Goal: Information Seeking & Learning: Learn about a topic

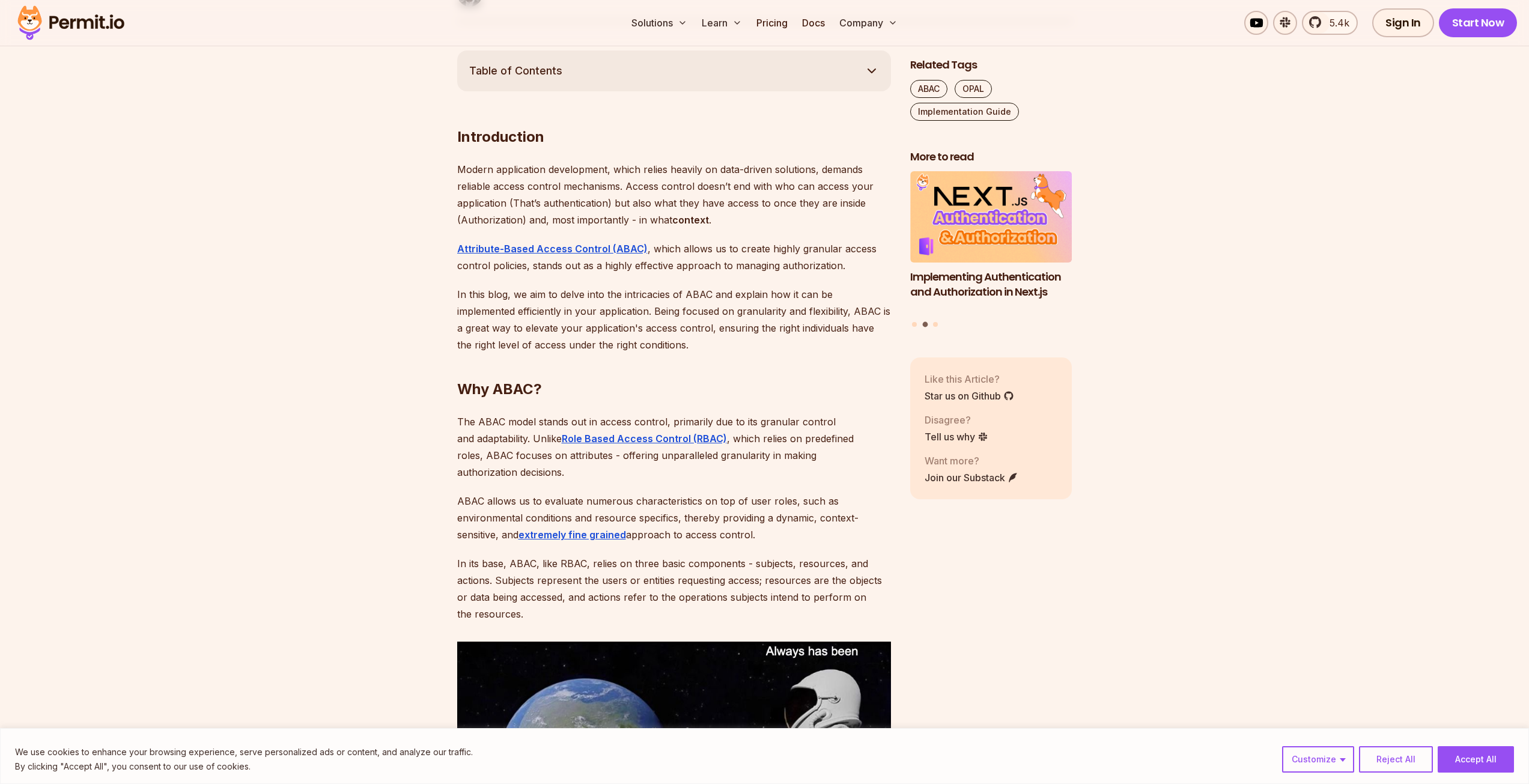
scroll to position [661, 0]
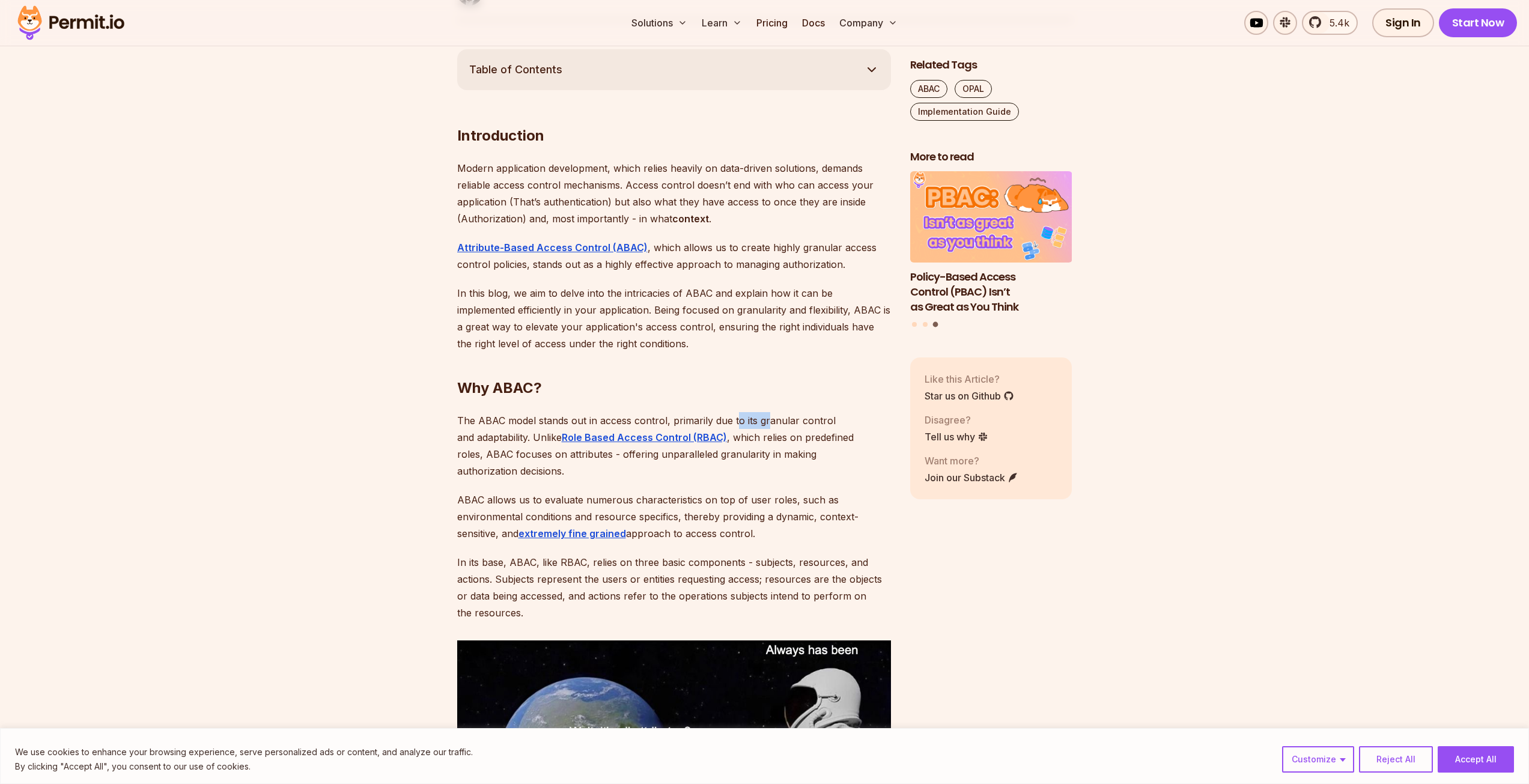
drag, startPoint x: 742, startPoint y: 420, endPoint x: 775, endPoint y: 420, distance: 33.0
click at [771, 420] on p "The ABAC model stands out in access control, primarily due to its granular cont…" at bounding box center [674, 445] width 434 height 67
drag, startPoint x: 793, startPoint y: 420, endPoint x: 820, endPoint y: 421, distance: 27.0
click at [816, 420] on p "The ABAC model stands out in access control, primarily due to its granular cont…" at bounding box center [674, 445] width 434 height 67
drag, startPoint x: 759, startPoint y: 440, endPoint x: 794, endPoint y: 440, distance: 35.0
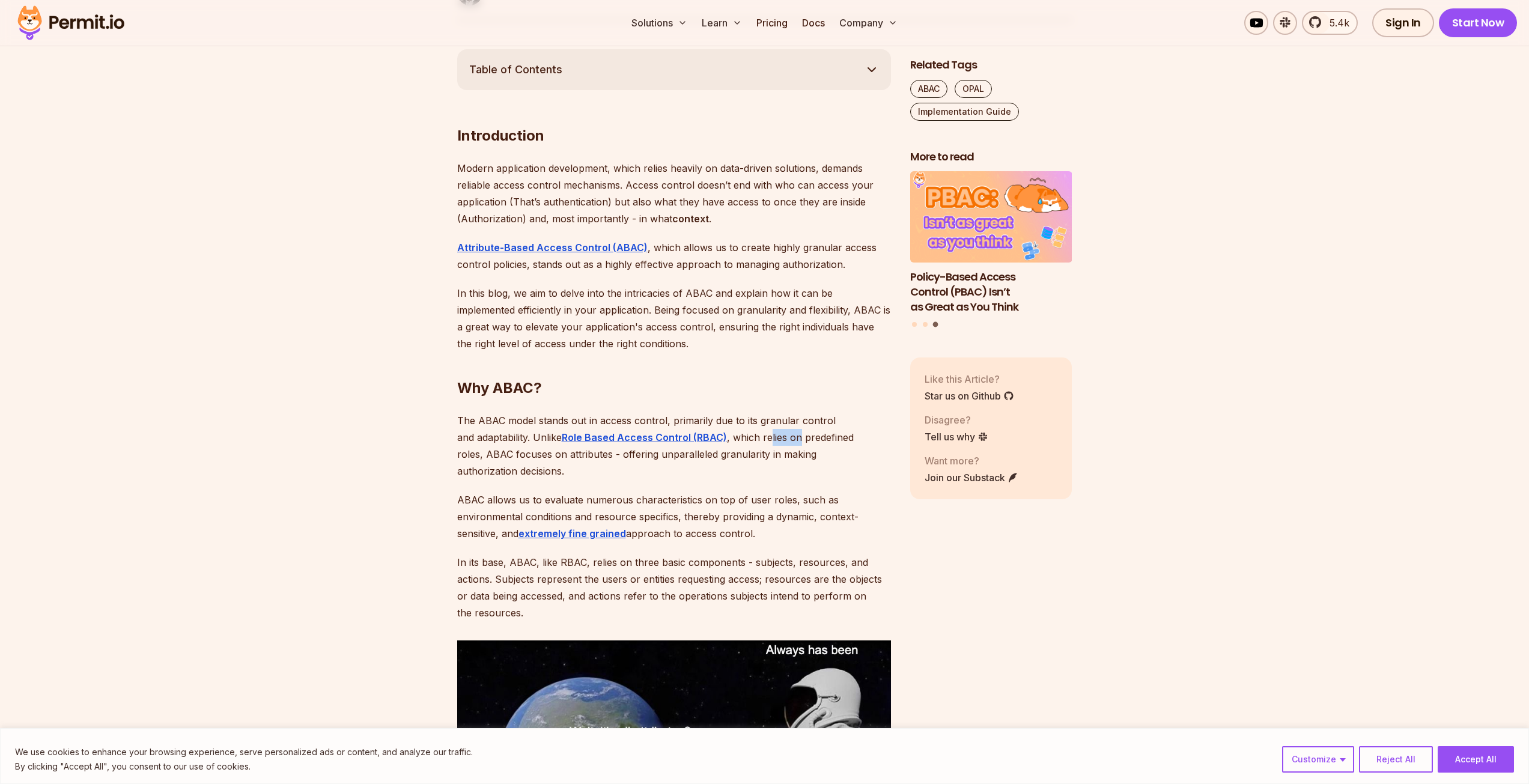
click at [782, 440] on p "The ABAC model stands out in access control, primarily due to its granular cont…" at bounding box center [674, 445] width 434 height 67
drag, startPoint x: 803, startPoint y: 440, endPoint x: 818, endPoint y: 440, distance: 15.0
click at [815, 440] on p "The ABAC model stands out in access control, primarily due to its granular cont…" at bounding box center [674, 445] width 434 height 67
drag, startPoint x: 538, startPoint y: 457, endPoint x: 559, endPoint y: 456, distance: 21.0
click at [559, 456] on p "The ABAC model stands out in access control, primarily due to its granular cont…" at bounding box center [674, 445] width 434 height 67
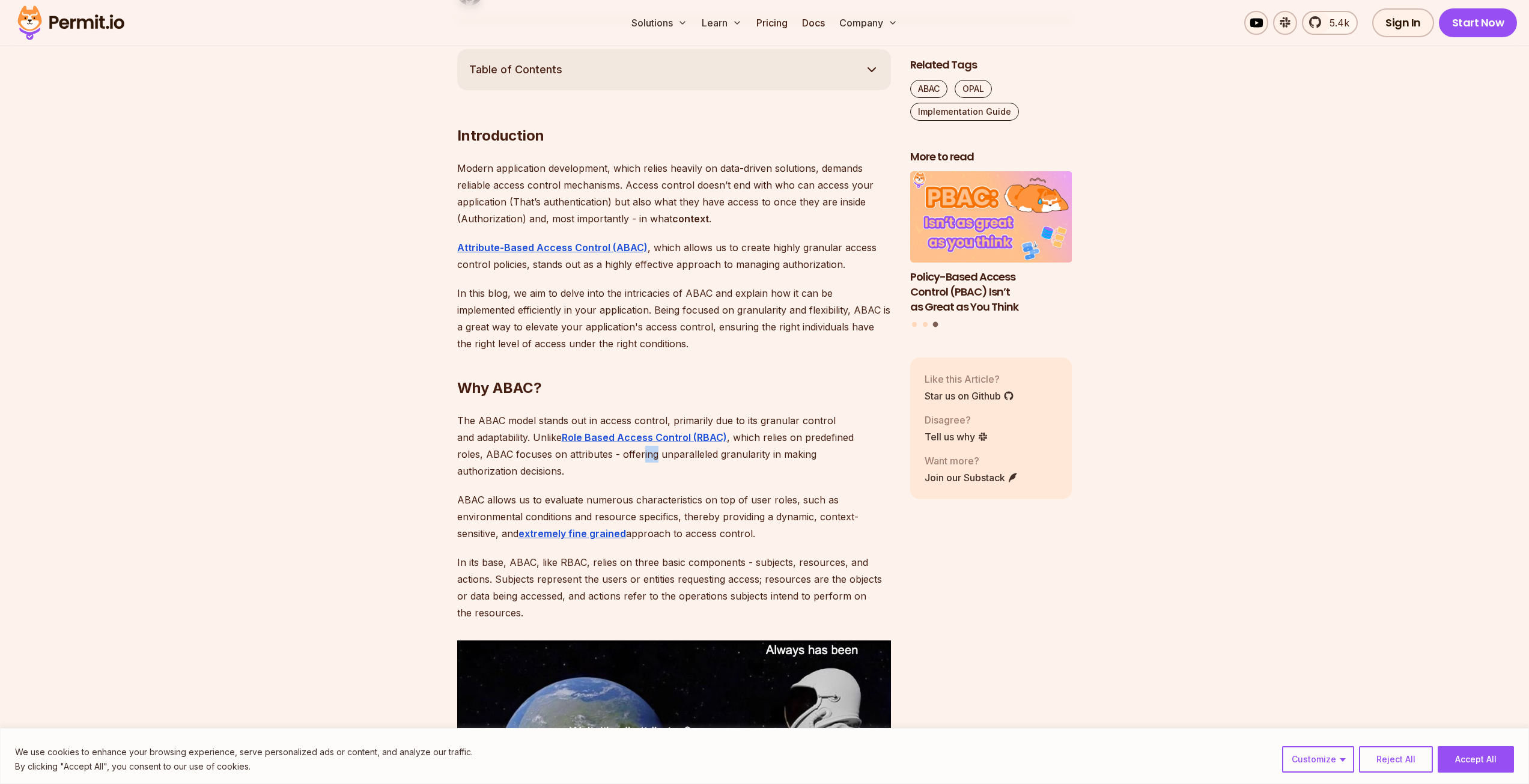
click at [611, 456] on p "The ABAC model stands out in access control, primarily due to its granular cont…" at bounding box center [674, 445] width 434 height 67
drag, startPoint x: 647, startPoint y: 456, endPoint x: 692, endPoint y: 456, distance: 45.0
click at [658, 456] on p "The ABAC model stands out in access control, primarily due to its granular cont…" at bounding box center [674, 445] width 434 height 67
click at [723, 456] on p "The ABAC model stands out in access control, primarily due to its granular cont…" at bounding box center [674, 445] width 434 height 67
drag, startPoint x: 519, startPoint y: 486, endPoint x: 560, endPoint y: 483, distance: 41.1
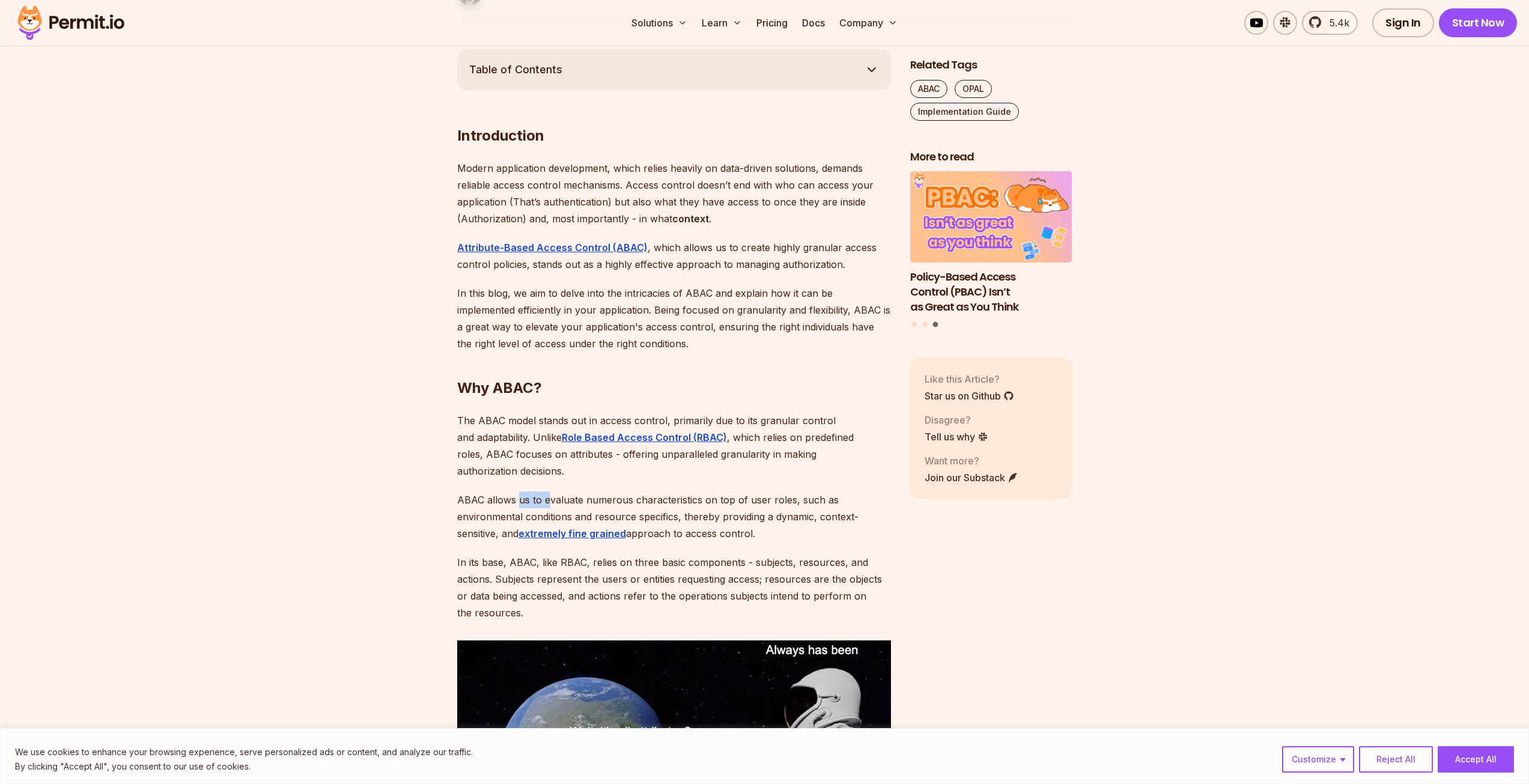
click at [560, 491] on p "ABAC allows us to evaluate numerous characteristics on top of user roles, such …" at bounding box center [674, 517] width 434 height 50
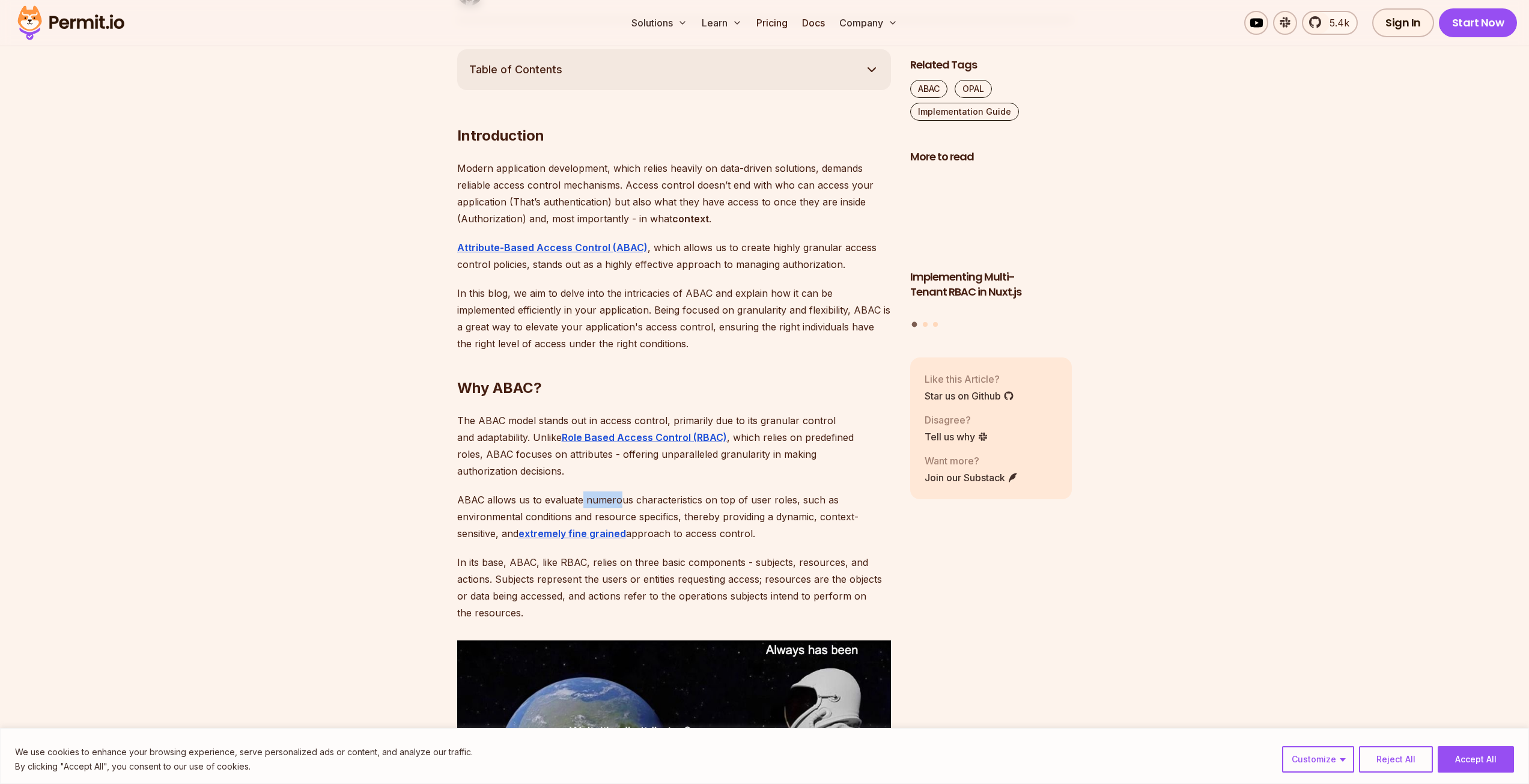
drag, startPoint x: 584, startPoint y: 483, endPoint x: 647, endPoint y: 483, distance: 63.0
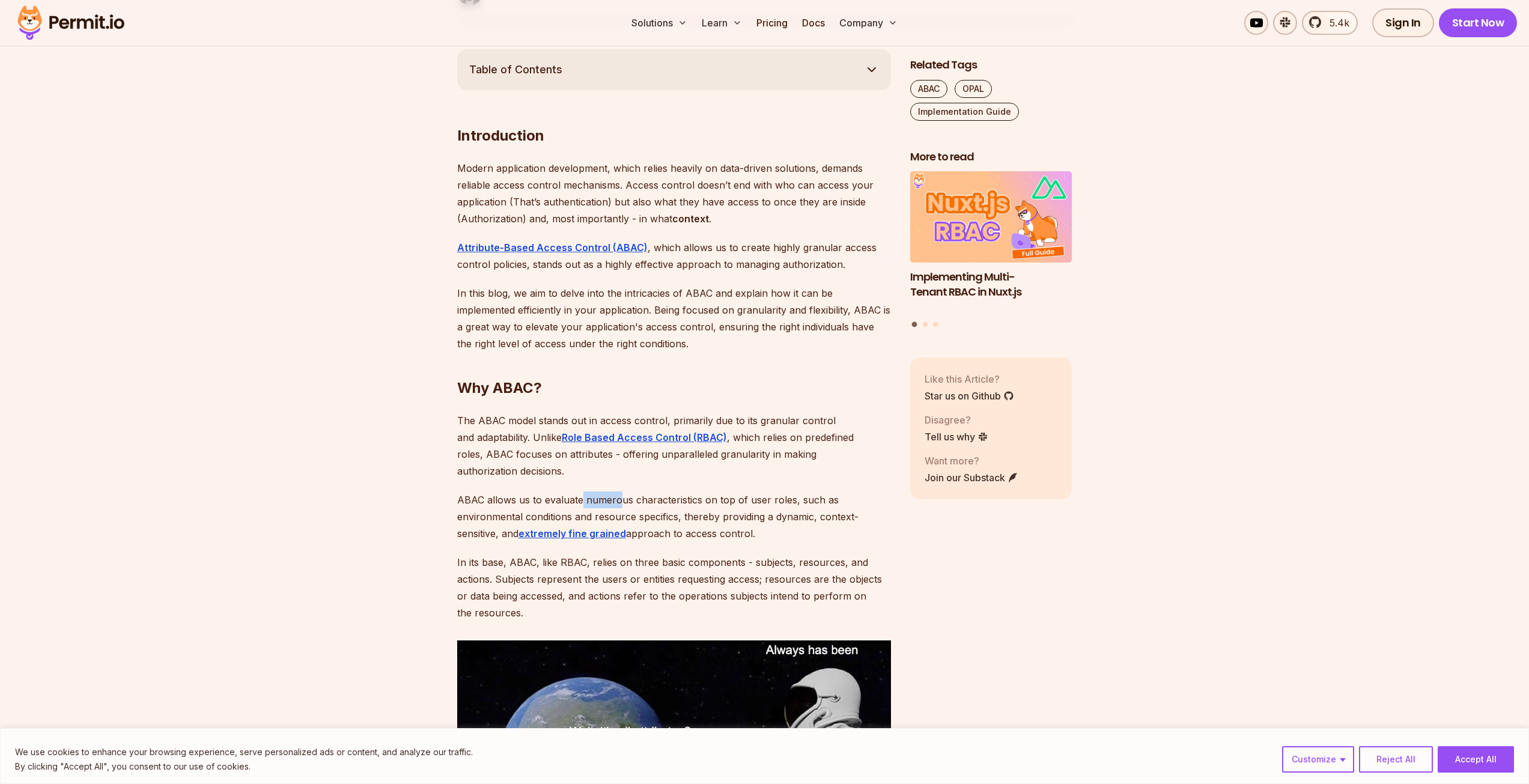
click at [624, 491] on p "ABAC allows us to evaluate numerous characteristics on top of user roles, such …" at bounding box center [674, 517] width 434 height 50
drag, startPoint x: 692, startPoint y: 484, endPoint x: 745, endPoint y: 485, distance: 53.0
click at [709, 491] on p "ABAC allows us to evaluate numerous characteristics on top of user roles, such …" at bounding box center [674, 517] width 434 height 50
drag, startPoint x: 726, startPoint y: 501, endPoint x: 745, endPoint y: 502, distance: 19.0
click at [740, 502] on p "ABAC allows us to evaluate numerous characteristics on top of user roles, such …" at bounding box center [674, 517] width 434 height 50
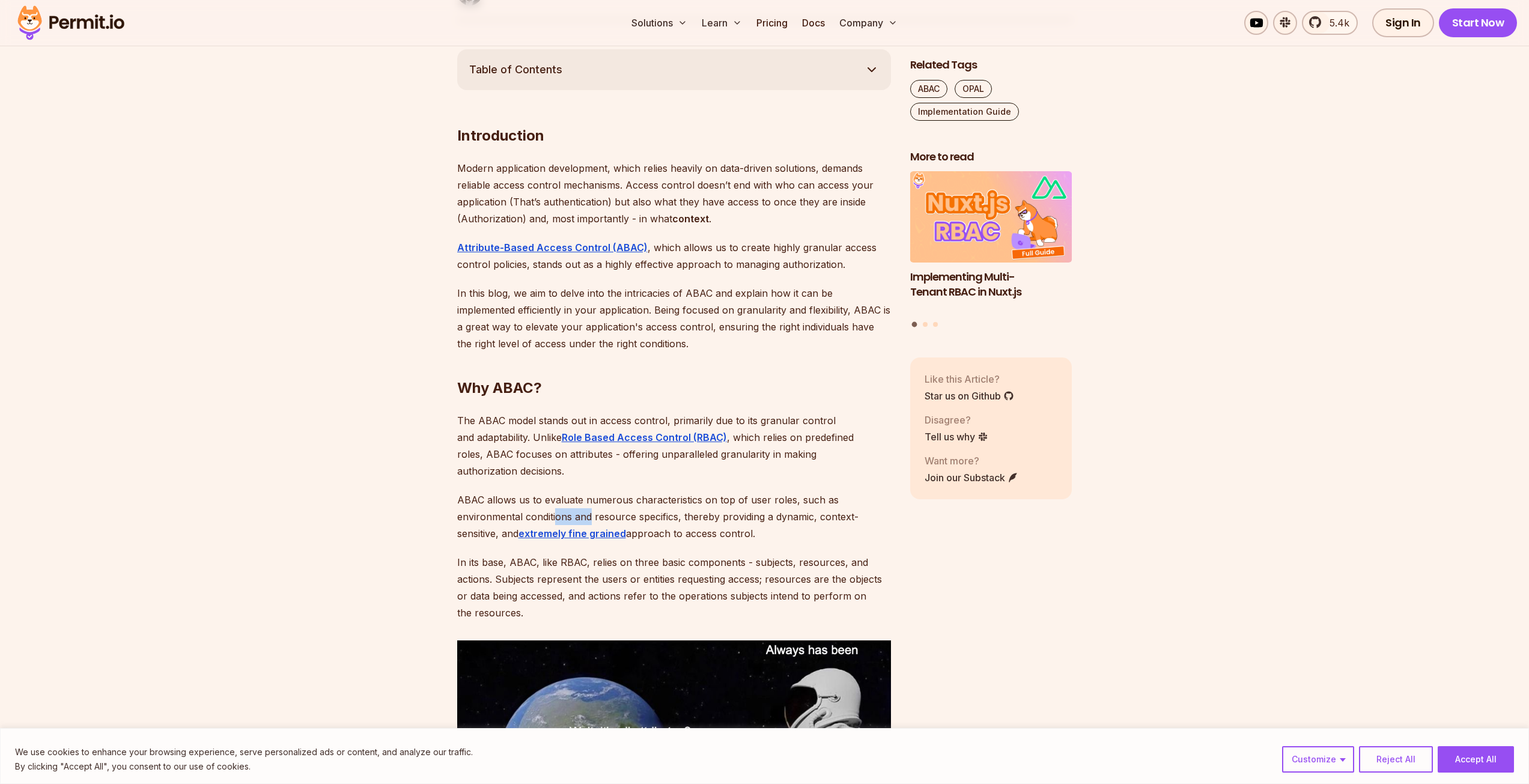
drag, startPoint x: 556, startPoint y: 498, endPoint x: 598, endPoint y: 498, distance: 42.0
click at [594, 498] on p "ABAC allows us to evaluate numerous characteristics on top of user roles, such …" at bounding box center [674, 517] width 434 height 50
drag, startPoint x: 628, startPoint y: 500, endPoint x: 671, endPoint y: 500, distance: 43.0
click at [636, 500] on p "ABAC allows us to evaluate numerous characteristics on top of user roles, such …" at bounding box center [674, 517] width 434 height 50
drag, startPoint x: 694, startPoint y: 500, endPoint x: 720, endPoint y: 501, distance: 26.0
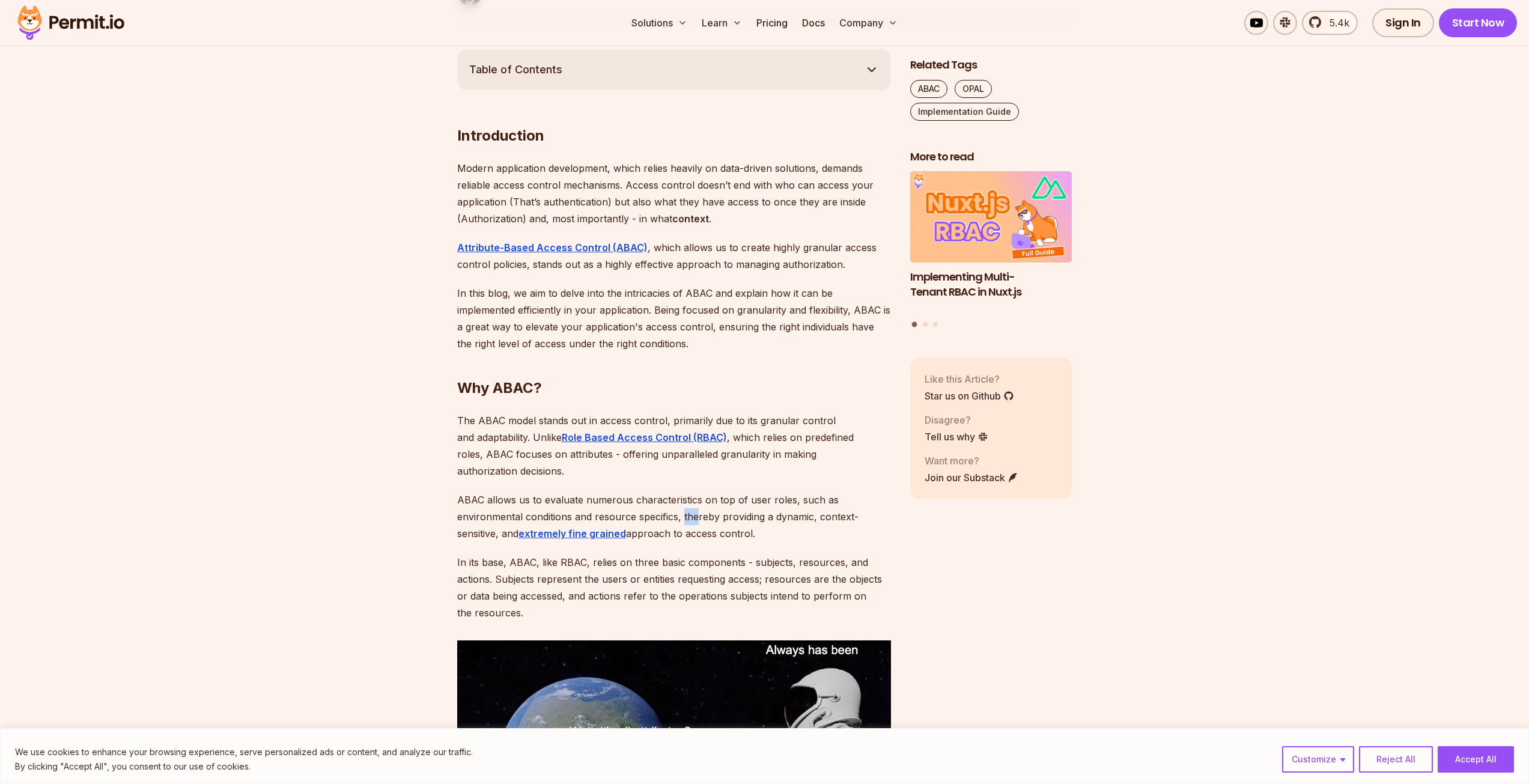
click at [709, 501] on p "ABAC allows us to evaluate numerous characteristics on top of user roles, such …" at bounding box center [674, 517] width 434 height 50
click at [766, 501] on p "ABAC allows us to evaluate numerous characteristics on top of user roles, such …" at bounding box center [674, 517] width 434 height 50
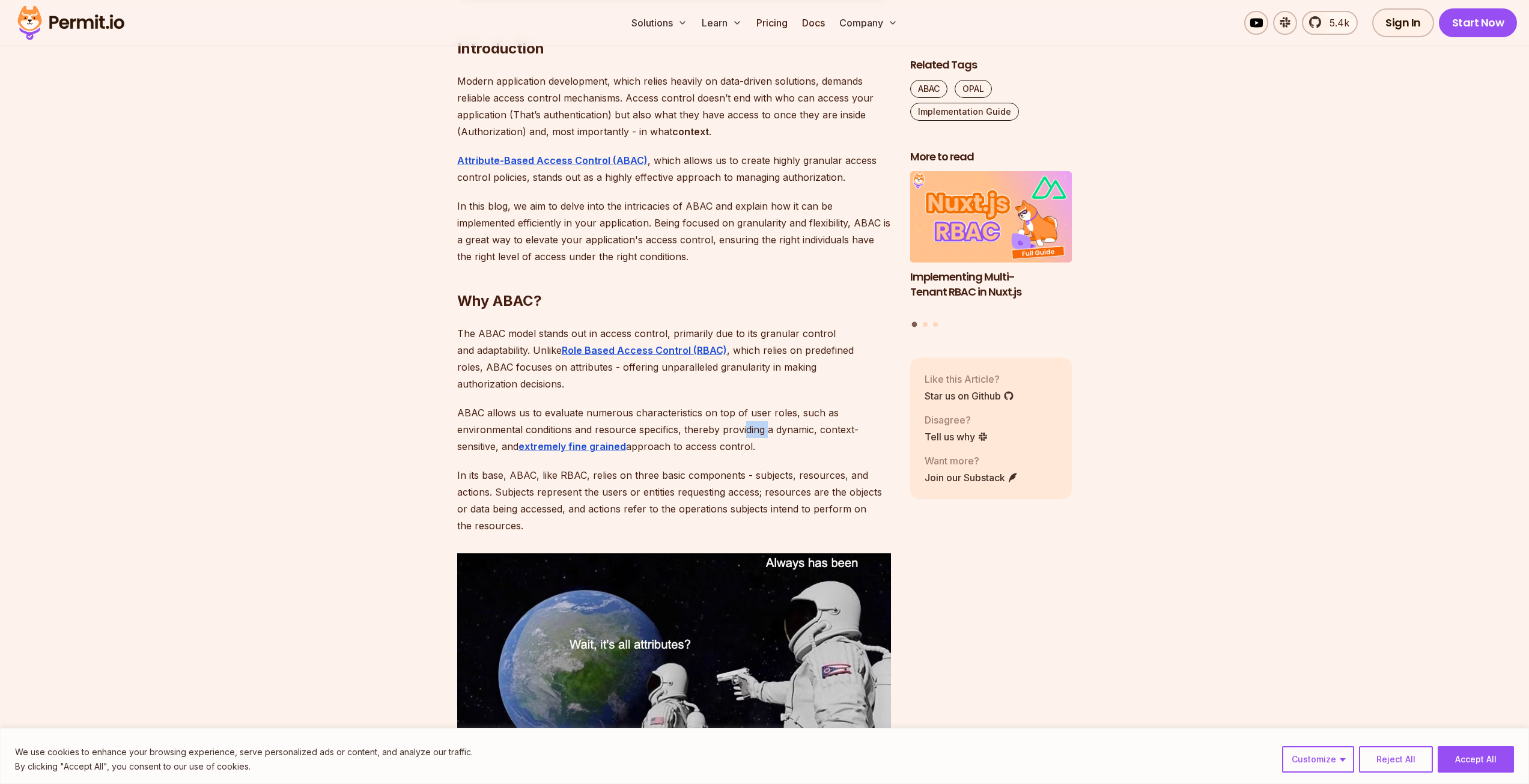
scroll to position [841, 0]
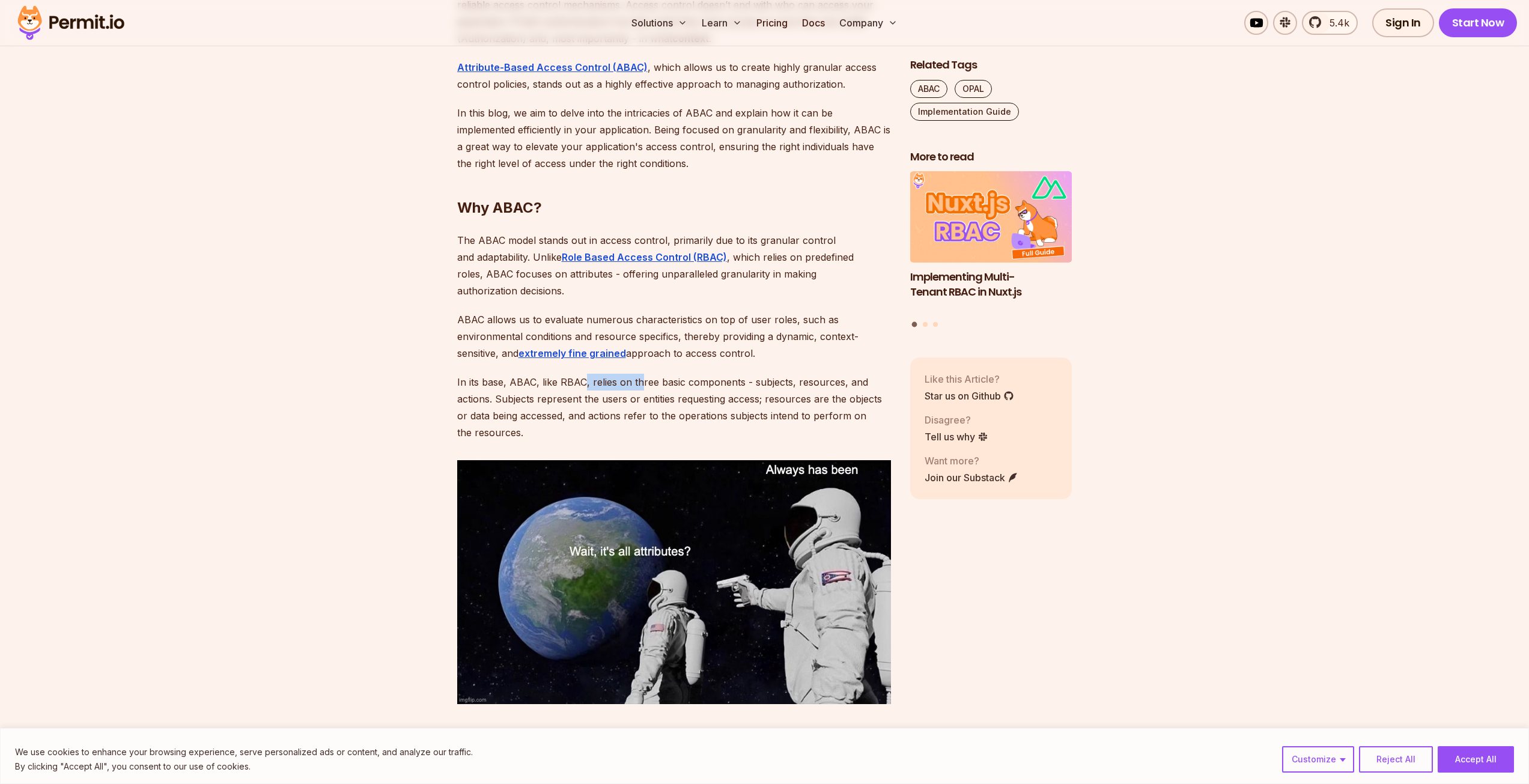
drag, startPoint x: 587, startPoint y: 365, endPoint x: 674, endPoint y: 364, distance: 87.0
click at [648, 374] on p "In its base, ABAC, like RBAC, relies on three basic components - subjects, reso…" at bounding box center [674, 407] width 434 height 67
drag, startPoint x: 691, startPoint y: 364, endPoint x: 747, endPoint y: 369, distance: 56.2
click at [726, 374] on p "In its base, ABAC, like RBAC, relies on three basic components - subjects, reso…" at bounding box center [674, 407] width 434 height 67
drag, startPoint x: 789, startPoint y: 367, endPoint x: 823, endPoint y: 367, distance: 34.0
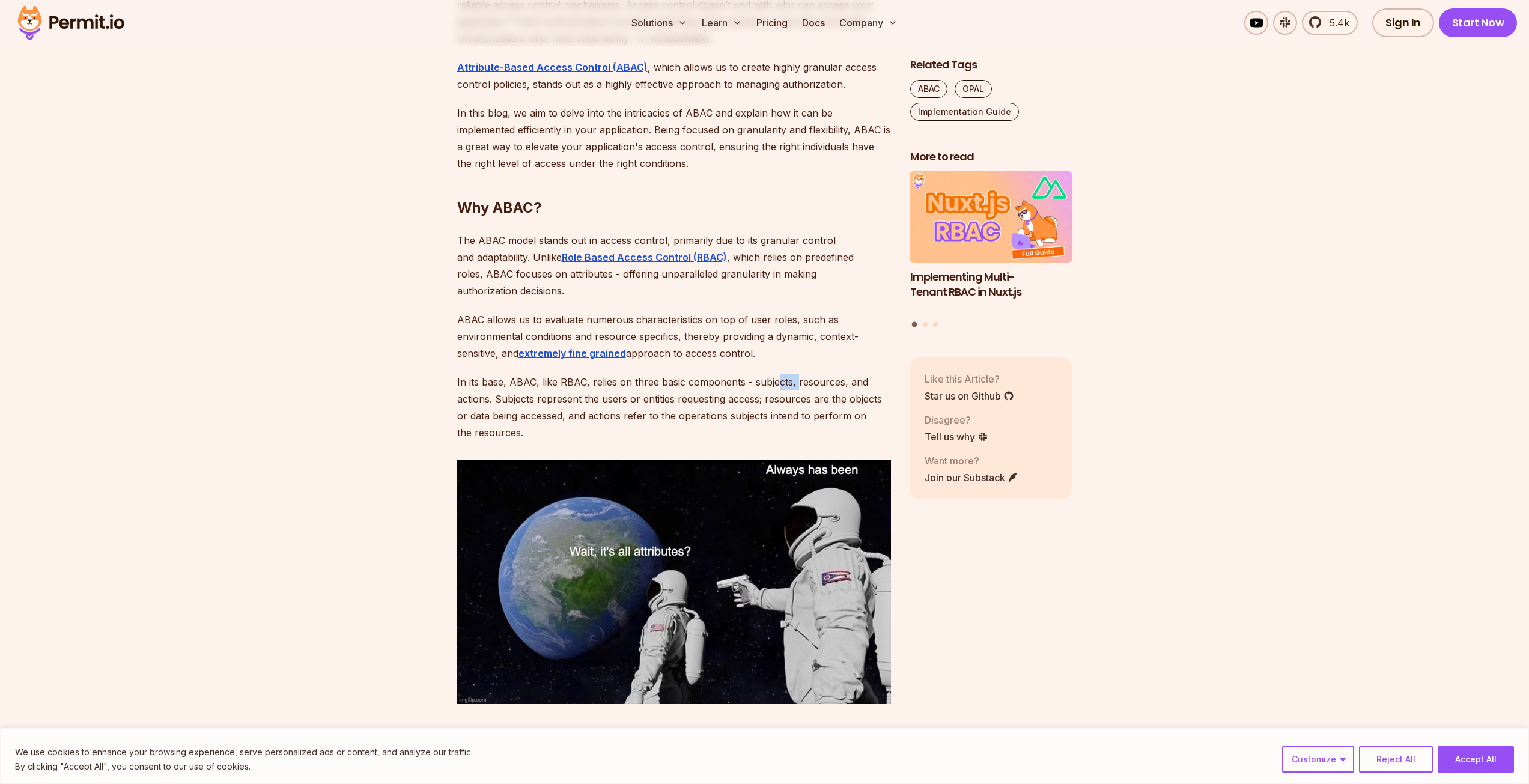
click at [810, 374] on p "In its base, ABAC, like RBAC, relies on three basic components - subjects, reso…" at bounding box center [674, 407] width 434 height 67
click at [835, 374] on p "In its base, ABAC, like RBAC, relies on three basic components - subjects, reso…" at bounding box center [674, 407] width 434 height 67
click at [522, 380] on p "In its base, ABAC, like RBAC, relies on three basic components - subjects, reso…" at bounding box center [674, 407] width 434 height 67
drag, startPoint x: 642, startPoint y: 384, endPoint x: 655, endPoint y: 384, distance: 13.0
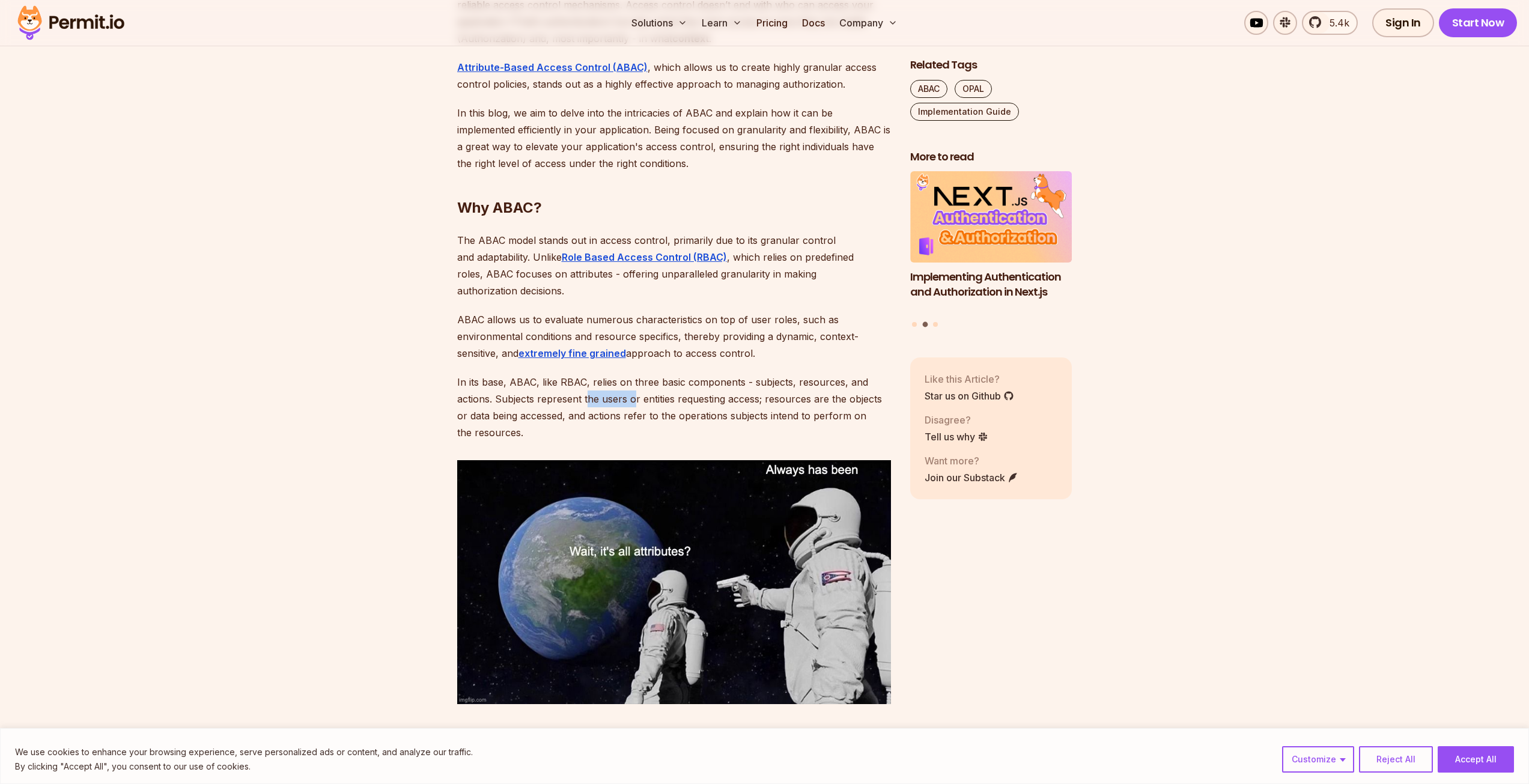
click at [655, 384] on p "In its base, ABAC, like RBAC, relies on three basic components - subjects, reso…" at bounding box center [674, 407] width 434 height 67
drag, startPoint x: 694, startPoint y: 384, endPoint x: 757, endPoint y: 384, distance: 63.0
click at [720, 384] on p "In its base, ABAC, like RBAC, relies on three basic components - subjects, reso…" at bounding box center [674, 407] width 434 height 67
click at [791, 383] on p "In its base, ABAC, like RBAC, relies on three basic components - subjects, reso…" at bounding box center [674, 407] width 434 height 67
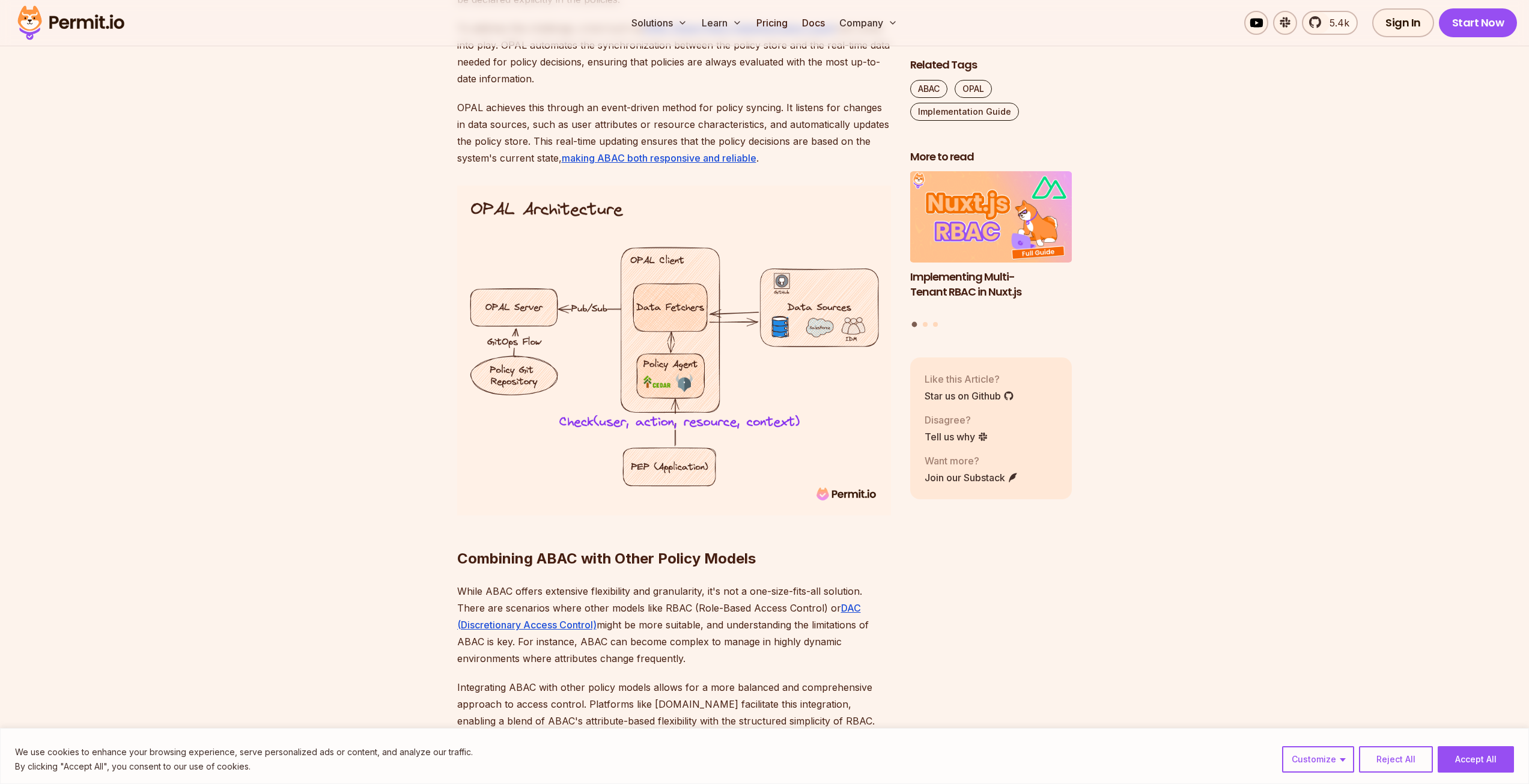
scroll to position [4684, 0]
